Goal: Communication & Community: Answer question/provide support

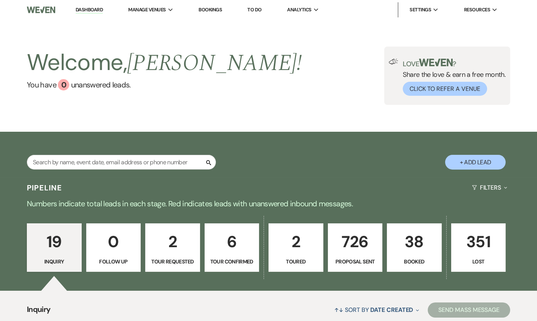
click at [90, 8] on link "Dashboard" at bounding box center [89, 9] width 27 height 7
click at [225, 231] on p "6" at bounding box center [232, 241] width 45 height 25
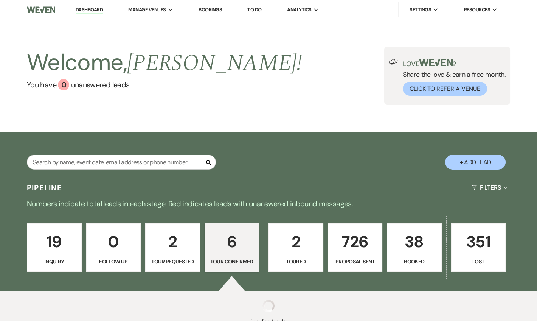
select select "4"
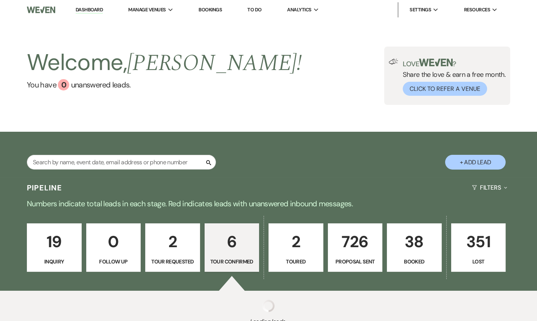
select select "4"
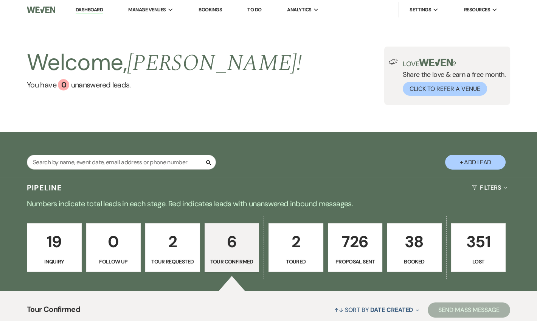
click at [225, 231] on p "6" at bounding box center [232, 241] width 45 height 25
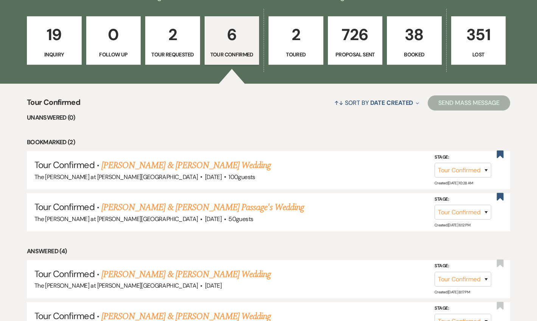
scroll to position [204, 0]
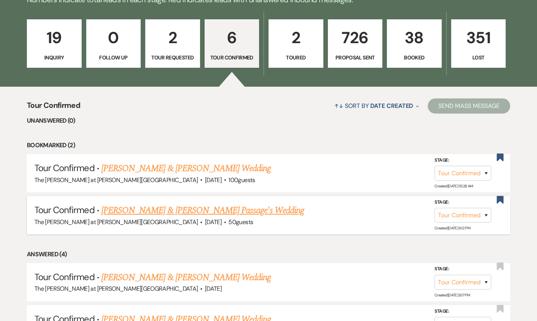
click at [129, 208] on link "Ryan O’Meara & Jaclyne Passage's Wedding" at bounding box center [202, 210] width 203 height 14
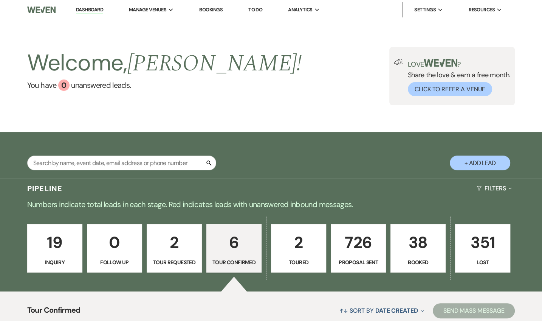
select select "4"
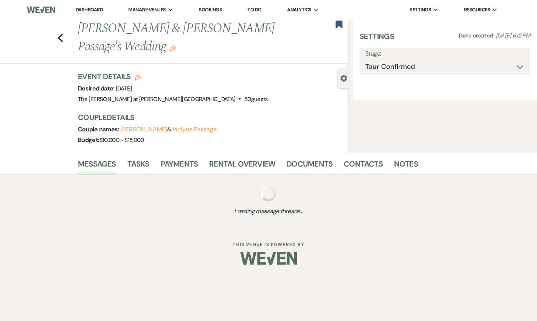
select select "5"
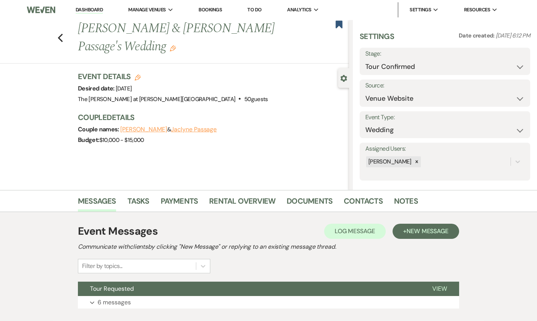
scroll to position [47, 0]
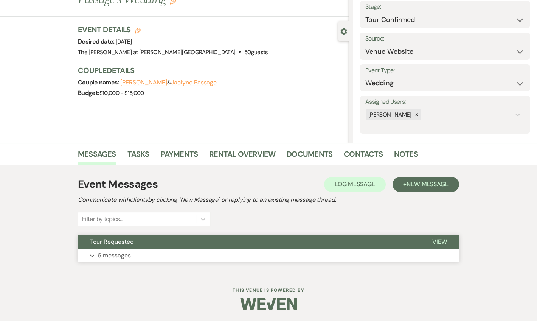
click at [437, 244] on span "View" at bounding box center [439, 242] width 15 height 8
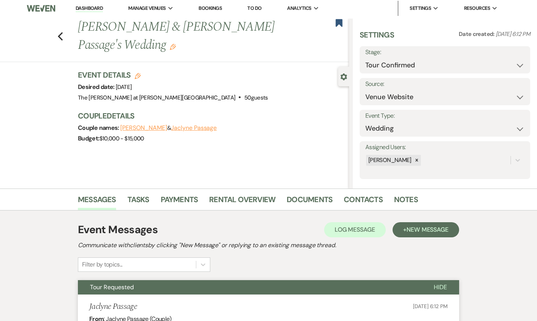
scroll to position [0, 0]
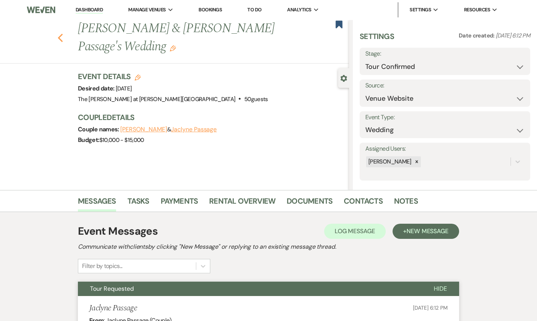
click at [63, 36] on icon "Previous" at bounding box center [60, 37] width 6 height 9
select select "4"
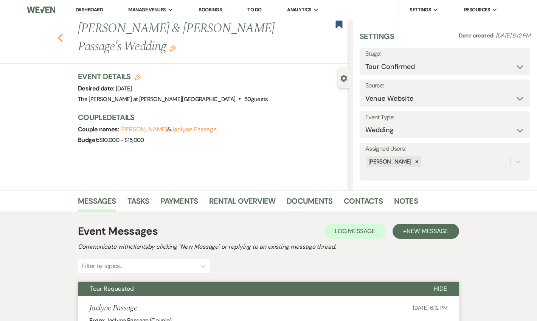
select select "4"
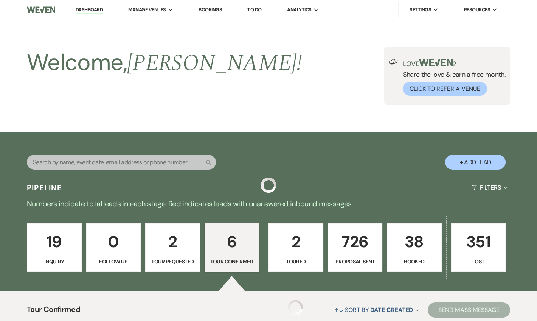
scroll to position [204, 0]
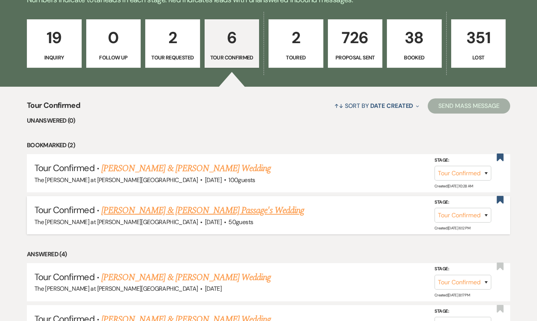
click at [134, 210] on link "Ryan O’Meara & Jaclyne Passage's Wedding" at bounding box center [202, 210] width 203 height 14
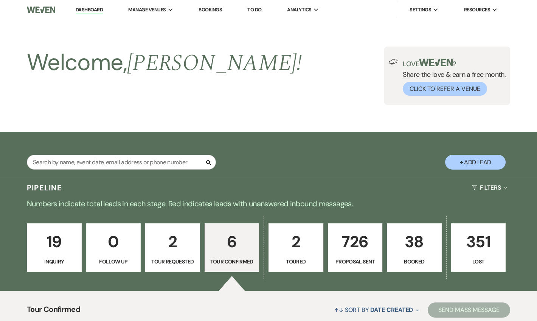
select select "4"
select select "5"
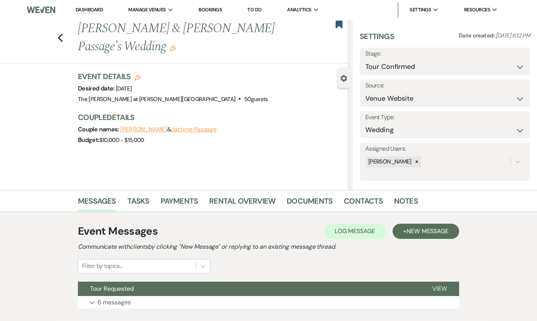
click at [488, 270] on div "Messages Tasks Payments Rental Overview Documents Contacts Notes Event Messages…" at bounding box center [268, 255] width 537 height 130
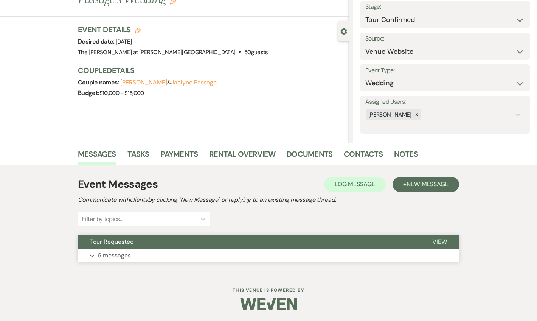
click at [438, 249] on button "Expand 6 messages" at bounding box center [268, 255] width 381 height 13
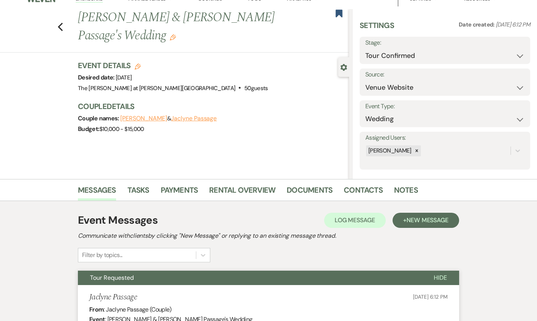
scroll to position [0, 0]
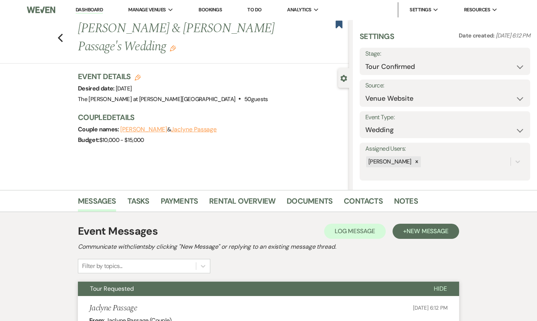
click at [86, 13] on link "Dashboard" at bounding box center [89, 9] width 27 height 7
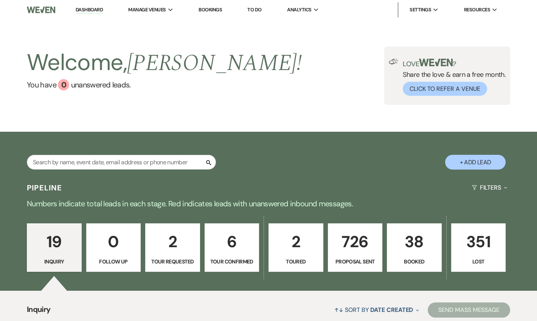
click at [96, 13] on link "Dashboard" at bounding box center [89, 9] width 27 height 7
click at [91, 10] on link "Dashboard" at bounding box center [89, 9] width 27 height 7
click at [402, 229] on p "38" at bounding box center [414, 241] width 45 height 25
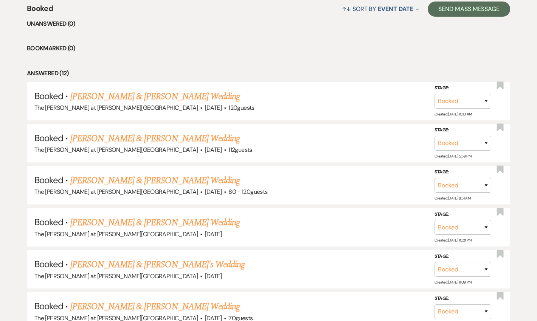
scroll to position [298, 0]
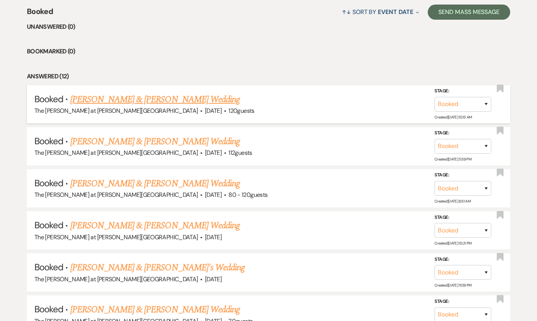
click at [182, 106] on div "The [PERSON_NAME] at [PERSON_NAME][GEOGRAPHIC_DATA] · [DATE] · 120 guests" at bounding box center [268, 111] width 468 height 10
click at [184, 100] on link "[PERSON_NAME] & [PERSON_NAME] Wedding" at bounding box center [154, 100] width 169 height 14
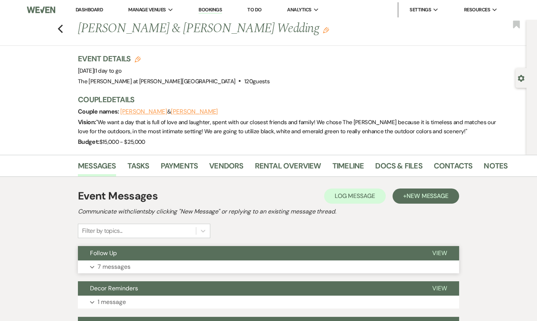
click at [112, 262] on p "7 messages" at bounding box center [114, 267] width 33 height 10
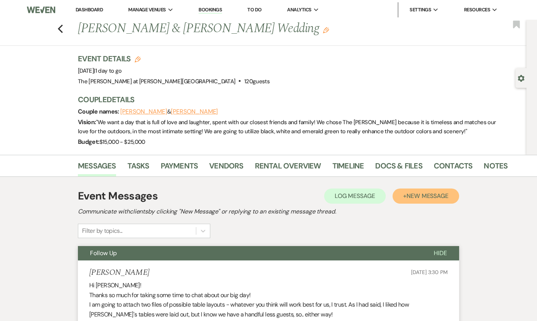
click at [401, 193] on button "+ New Message" at bounding box center [426, 195] width 67 height 15
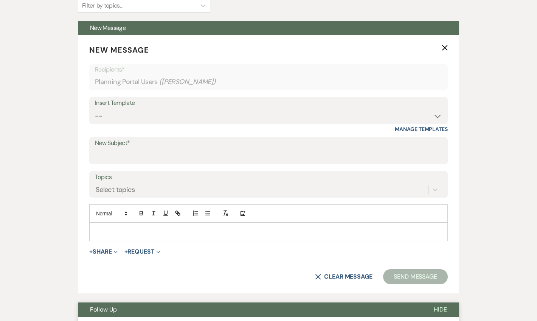
scroll to position [216, 0]
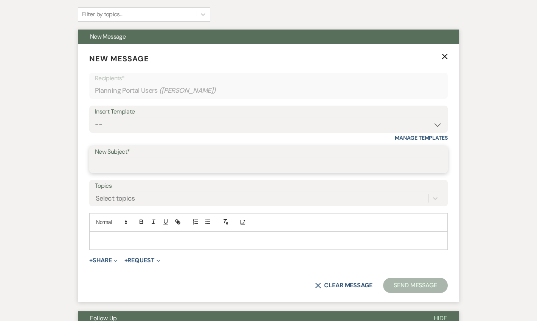
click at [140, 166] on input "New Subject*" at bounding box center [268, 164] width 347 height 15
type input "Heaters"
click at [138, 222] on icon "button" at bounding box center [141, 221] width 7 height 7
click at [117, 237] on p "﻿" at bounding box center [268, 240] width 346 height 8
click at [118, 234] on div at bounding box center [269, 239] width 358 height 17
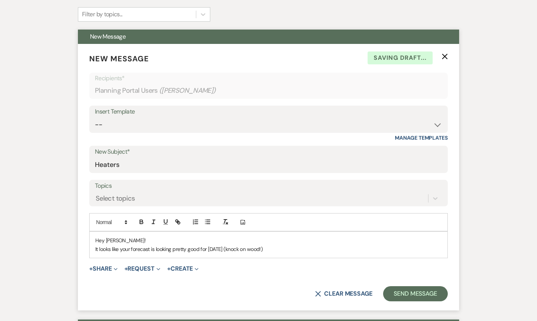
click at [278, 246] on p "It looks like your forecast is looking pretty good for Saturday (knock on wood!)" at bounding box center [268, 249] width 346 height 8
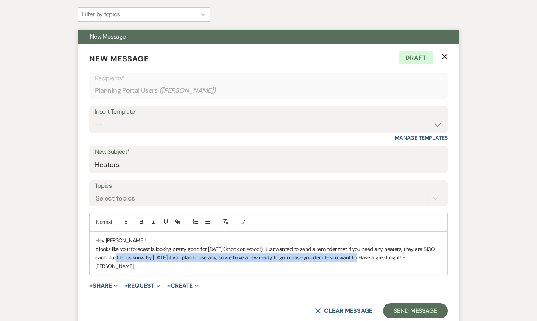
drag, startPoint x: 110, startPoint y: 255, endPoint x: 350, endPoint y: 259, distance: 240.6
click at [350, 259] on p "It looks like your forecast is looking pretty good for Saturday (knock on wood!…" at bounding box center [268, 257] width 346 height 25
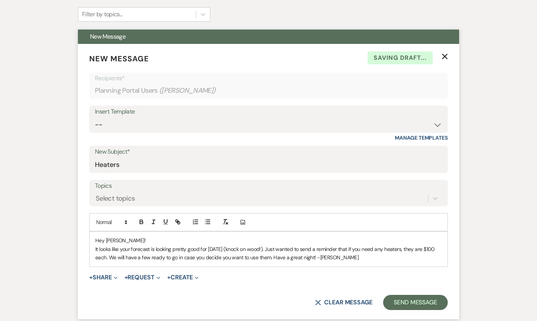
click at [354, 258] on p "It looks like your forecast is looking pretty good for Saturday (knock on wood!…" at bounding box center [268, 253] width 346 height 17
click at [397, 301] on button "Send Message" at bounding box center [415, 302] width 65 height 15
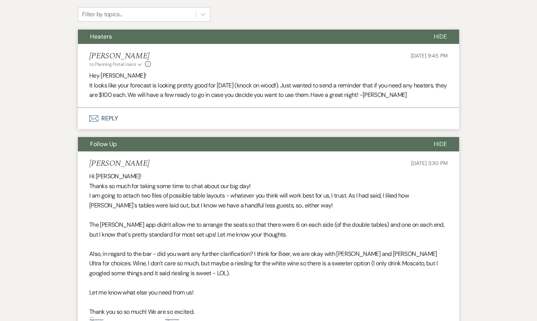
scroll to position [0, 0]
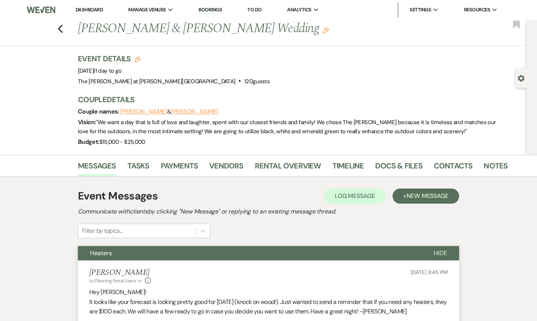
click at [89, 14] on li "Dashboard" at bounding box center [89, 9] width 35 height 15
click at [89, 12] on link "Dashboard" at bounding box center [89, 9] width 27 height 6
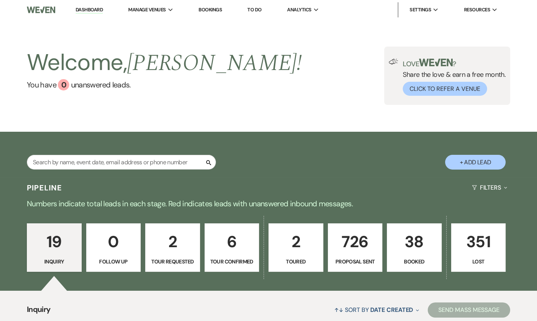
click at [88, 2] on nav "Dashboard Manage Venues Expand The Rosemary at Spano Lake Bookings To Do Analyt…" at bounding box center [268, 10] width 537 height 20
click at [94, 14] on li "Dashboard" at bounding box center [89, 9] width 35 height 15
